Goal: Find specific page/section: Find specific page/section

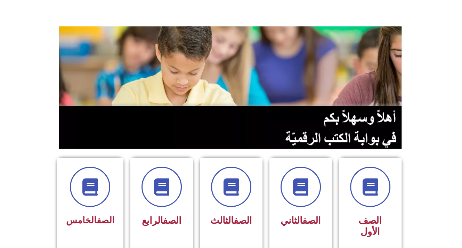
scroll to position [83, 0]
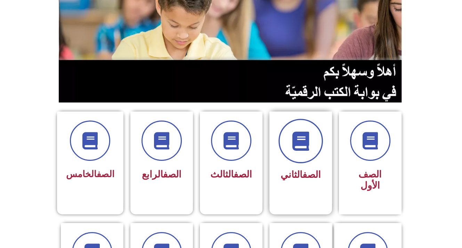
click at [299, 139] on icon at bounding box center [300, 141] width 19 height 19
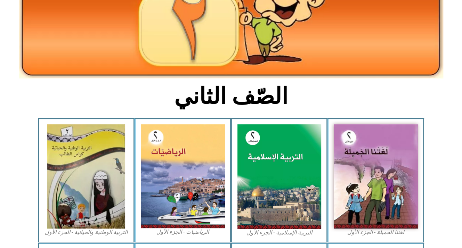
scroll to position [100, 0]
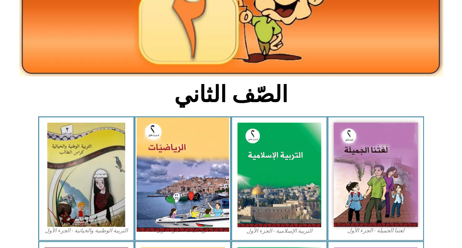
click at [170, 165] on img at bounding box center [183, 175] width 92 height 114
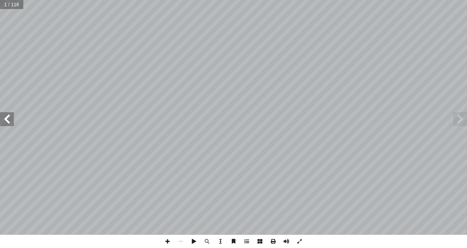
click at [14, 124] on div "الرياضيات ليف: أ ا فريق الت ) ً د. [PERSON_NAME] (منسقا . ميسون بسيسو أ � .[PER…" at bounding box center [233, 117] width 467 height 235
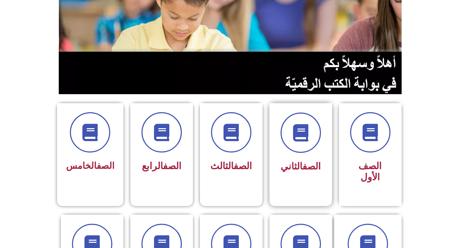
scroll to position [104, 0]
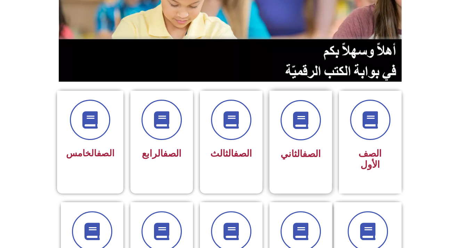
click at [289, 91] on div "الصف الثاني" at bounding box center [300, 137] width 63 height 92
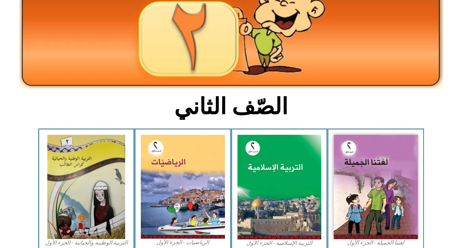
scroll to position [139, 0]
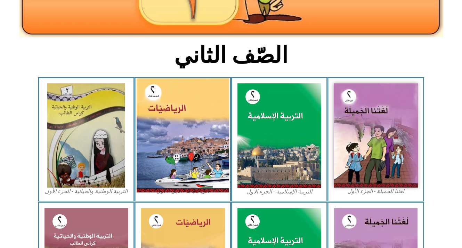
click at [197, 137] on img at bounding box center [183, 135] width 92 height 114
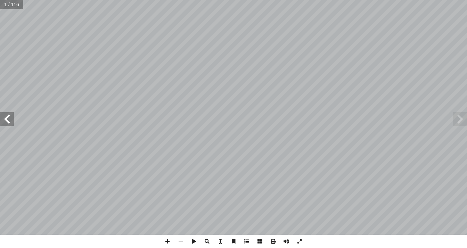
click at [12, 122] on span at bounding box center [7, 119] width 14 height 14
click at [12, 123] on span at bounding box center [7, 119] width 14 height 14
